Goal: Transaction & Acquisition: Purchase product/service

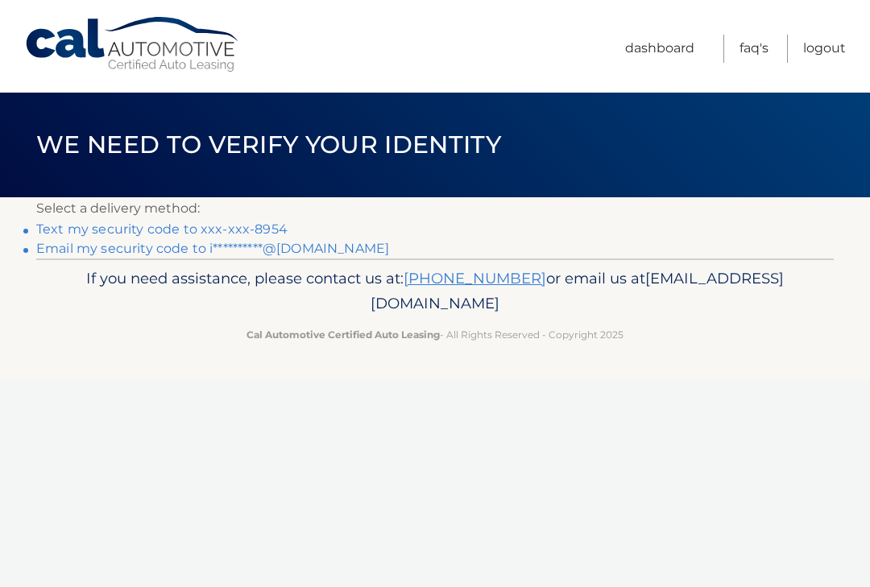
click at [268, 226] on link "Text my security code to xxx-xxx-8954" at bounding box center [161, 228] width 251 height 15
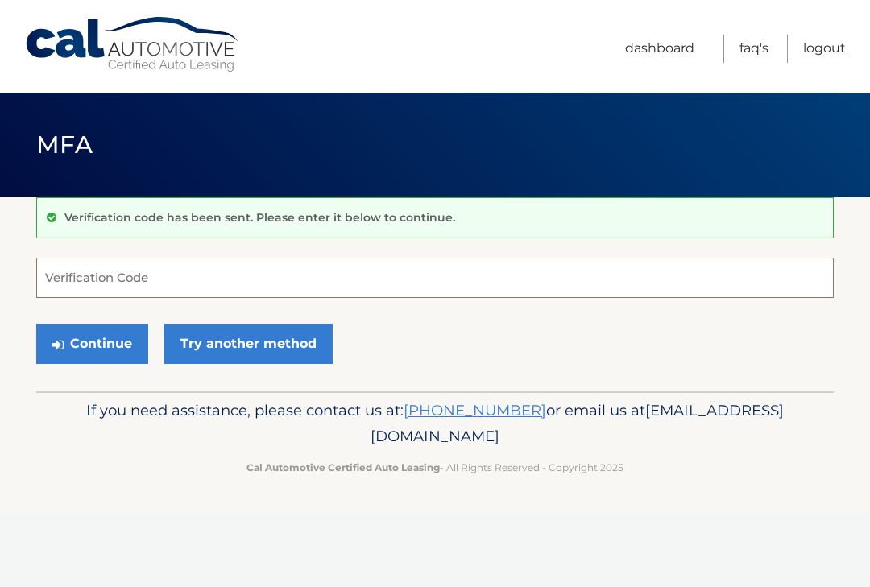
click at [182, 278] on input "Verification Code" at bounding box center [434, 278] width 797 height 40
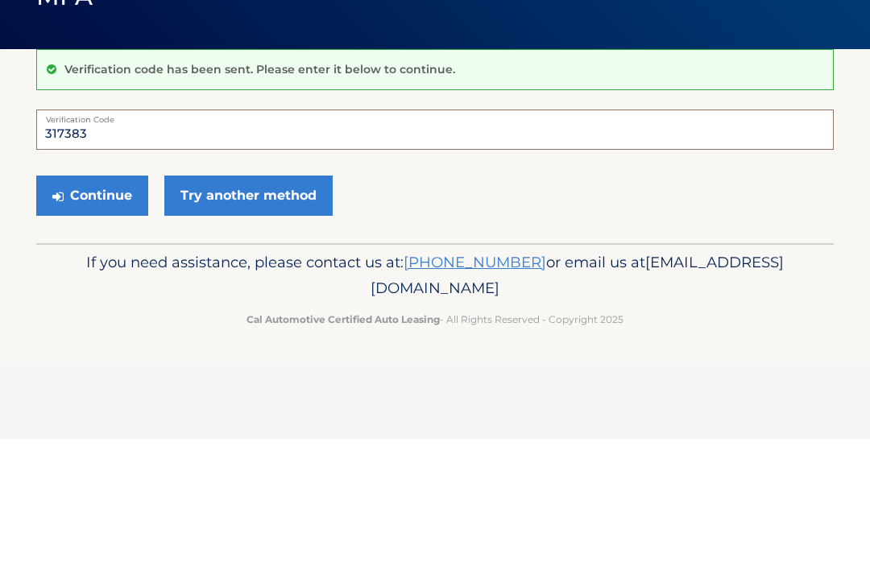
type input "317383"
click at [117, 324] on button "Continue" at bounding box center [92, 344] width 112 height 40
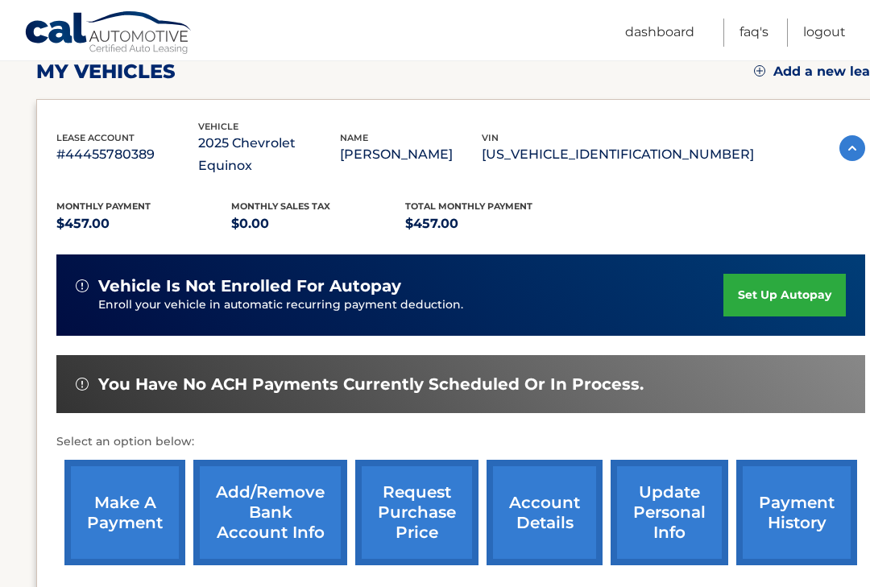
scroll to position [246, 0]
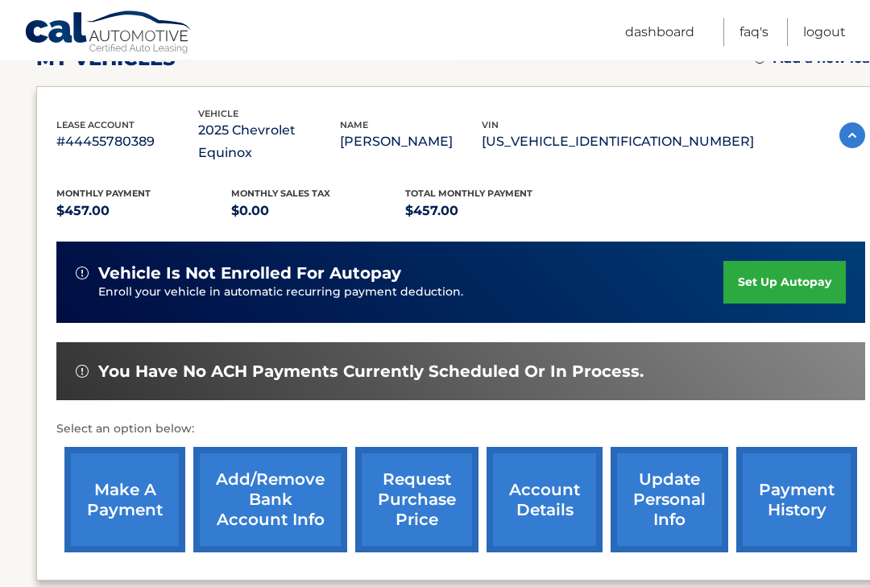
click at [132, 484] on link "make a payment" at bounding box center [124, 501] width 121 height 106
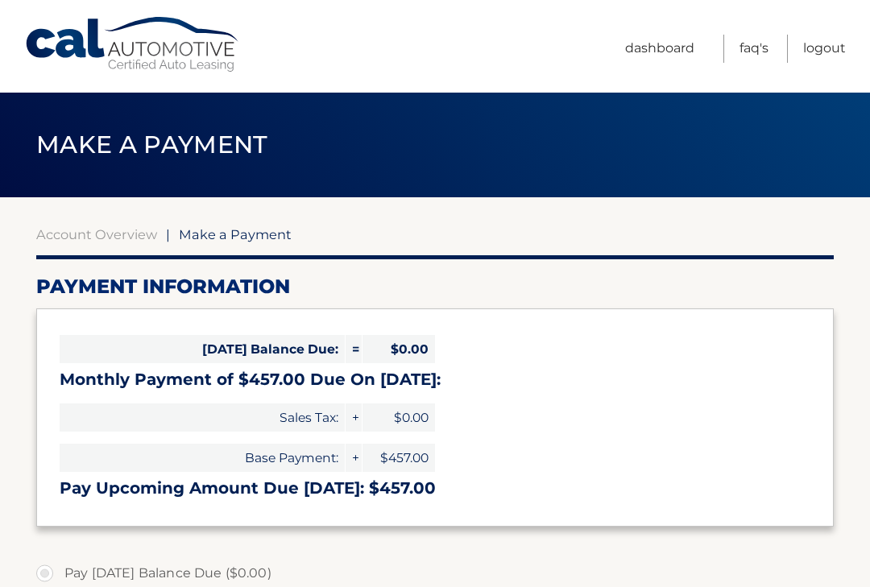
select select "M2MzOWRiZDctOGNlNS00ZjAxLWE2YWUtZDNiNmU5ZjZiNTdm"
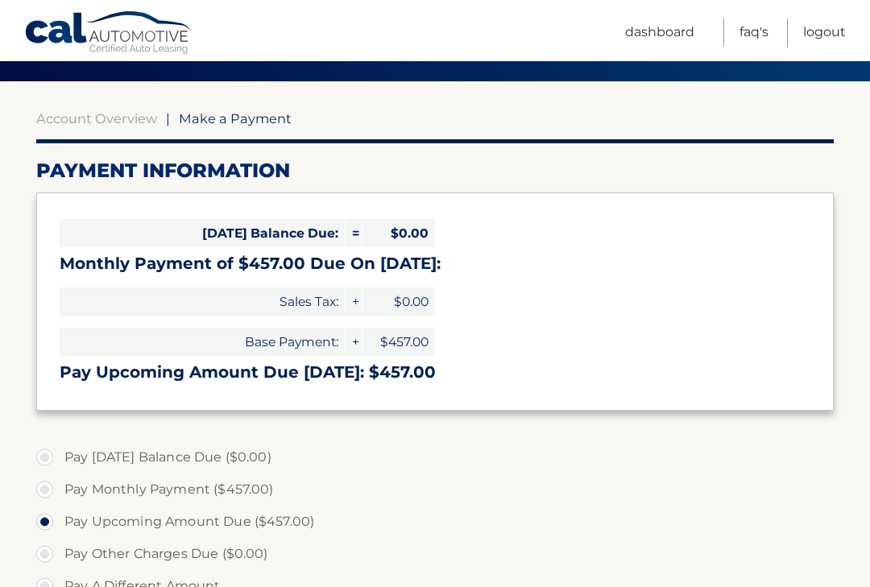
scroll to position [118, 0]
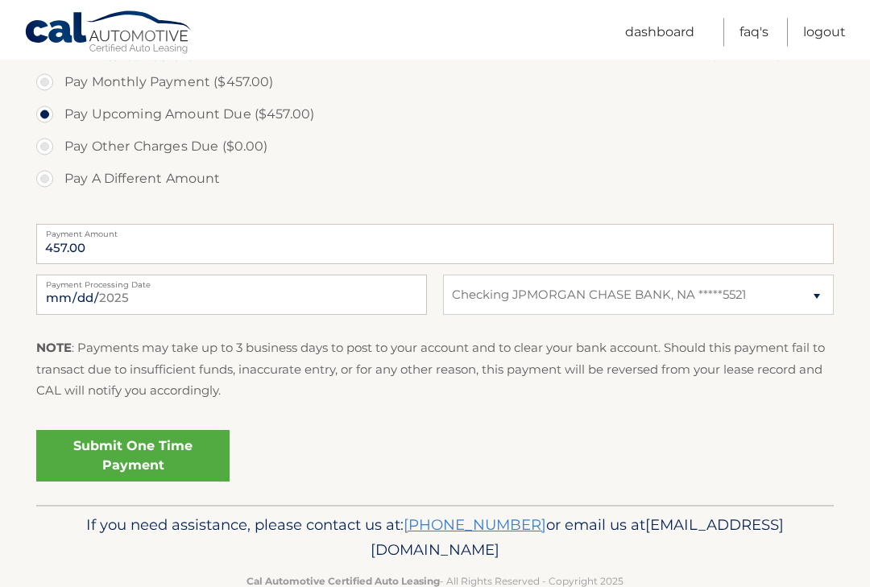
click at [204, 451] on link "Submit One Time Payment" at bounding box center [132, 457] width 193 height 52
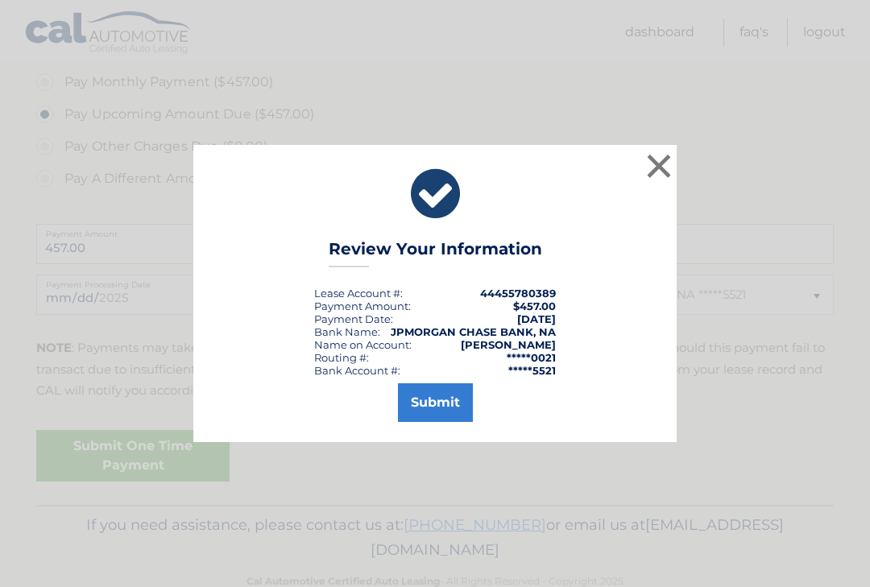
click at [438, 420] on button "Submit" at bounding box center [435, 402] width 75 height 39
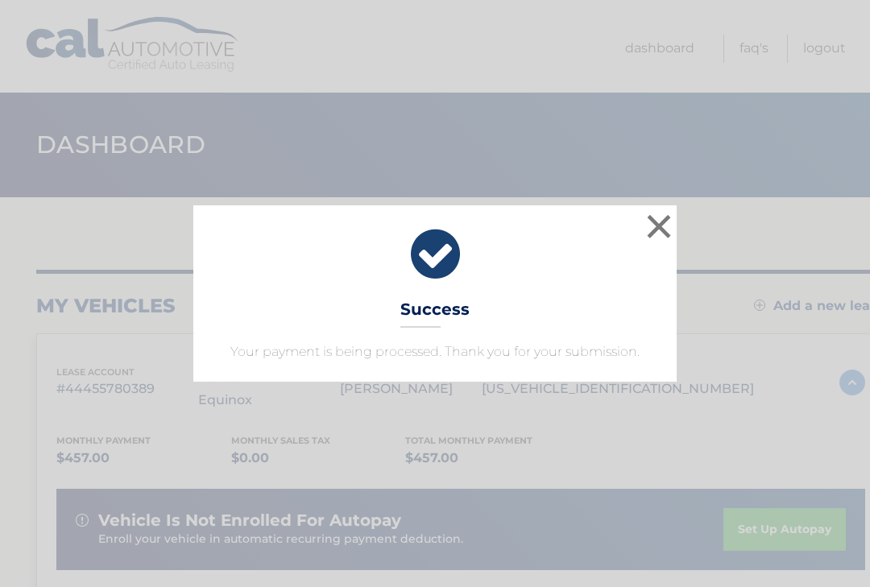
click at [674, 226] on button "×" at bounding box center [659, 226] width 32 height 32
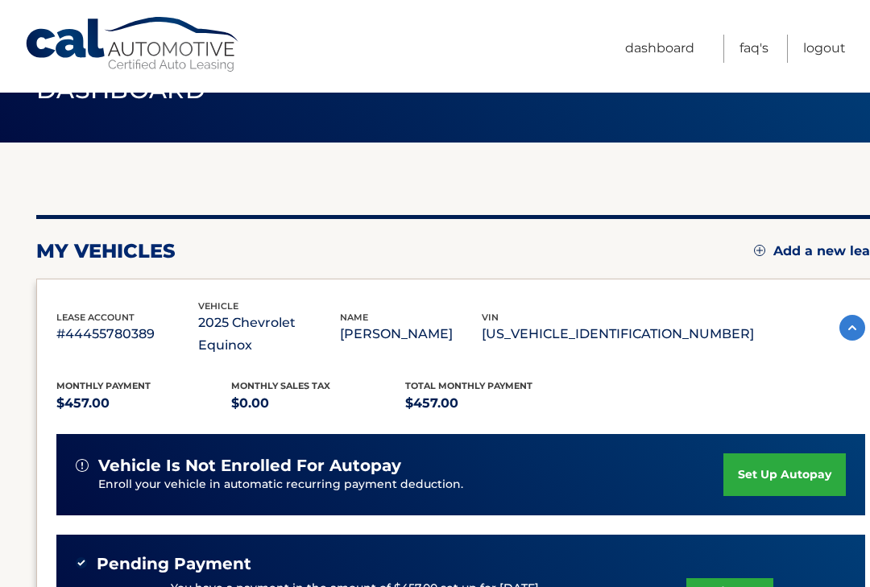
scroll to position [386, 0]
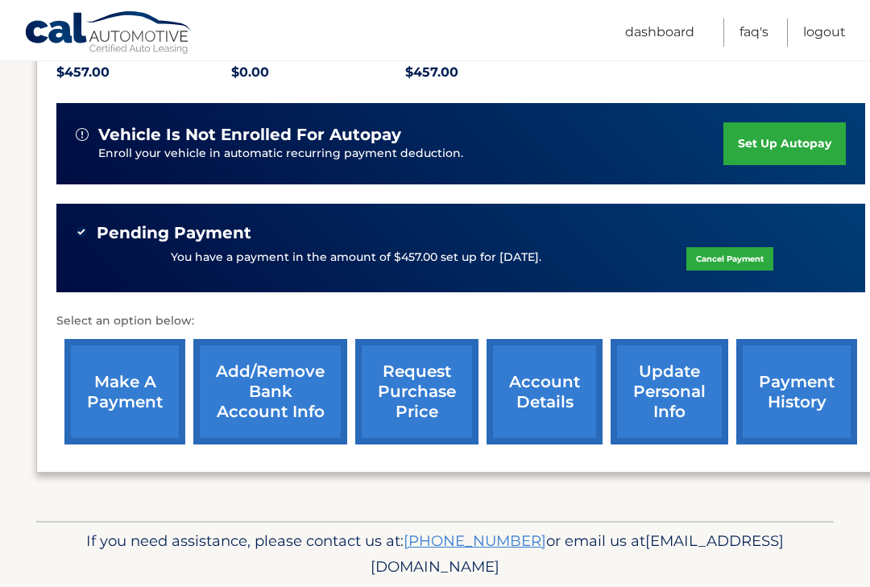
click at [830, 36] on link "Logout" at bounding box center [824, 33] width 43 height 28
